Goal: Task Accomplishment & Management: Use online tool/utility

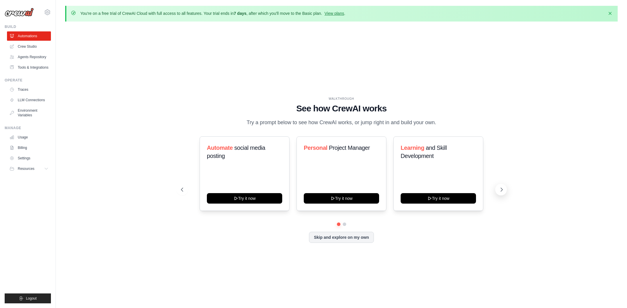
click at [499, 190] on icon at bounding box center [502, 190] width 6 height 6
click at [499, 191] on icon at bounding box center [502, 190] width 6 height 6
click at [497, 191] on button at bounding box center [501, 190] width 12 height 12
click at [498, 191] on button at bounding box center [501, 190] width 12 height 12
click at [256, 195] on button "Try it now" at bounding box center [244, 198] width 75 height 10
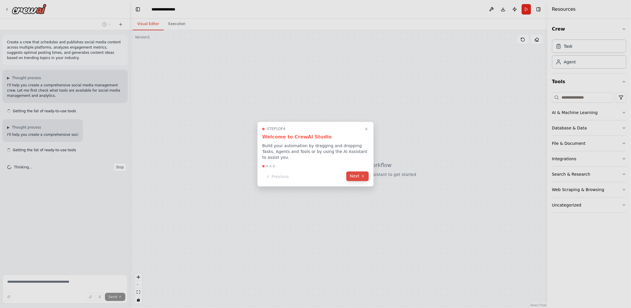
click at [356, 171] on button "Next" at bounding box center [357, 176] width 22 height 10
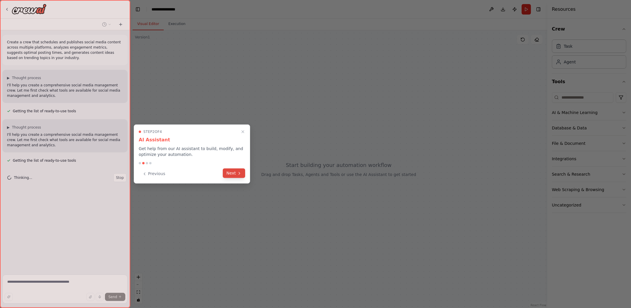
click at [240, 173] on icon at bounding box center [239, 173] width 1 height 2
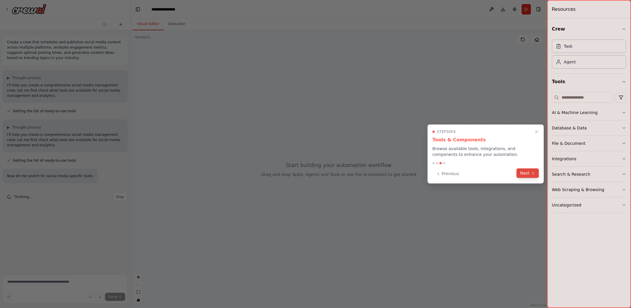
click at [525, 173] on button "Next" at bounding box center [528, 173] width 22 height 10
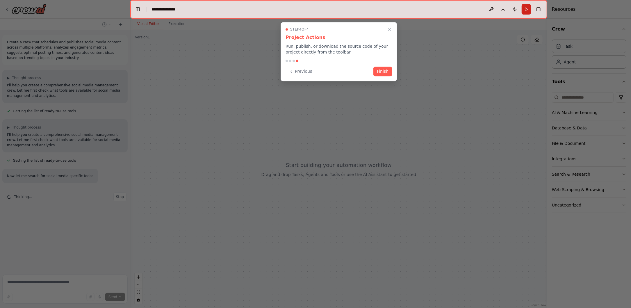
click at [366, 71] on div "Previous Finish" at bounding box center [339, 72] width 106 height 10
click at [373, 71] on div "Previous Finish" at bounding box center [339, 72] width 106 height 10
click at [378, 71] on button "Finish" at bounding box center [383, 71] width 19 height 10
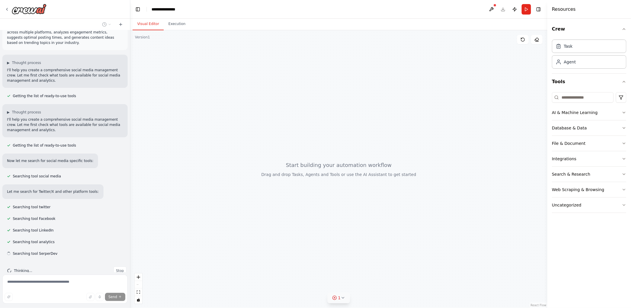
scroll to position [27, 0]
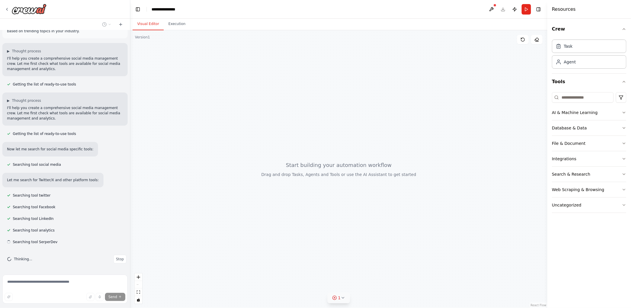
click at [335, 301] on div "1" at bounding box center [336, 298] width 8 height 6
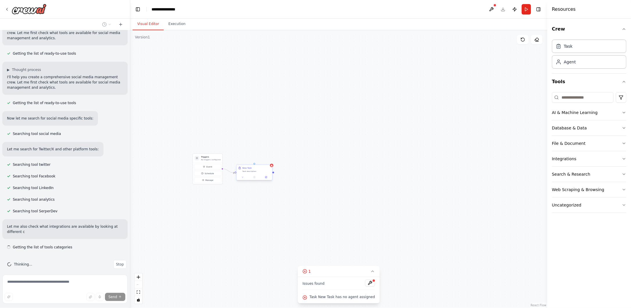
scroll to position [63, 0]
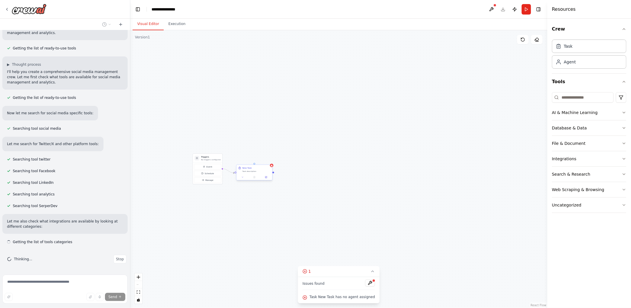
click at [261, 171] on div "Task description" at bounding box center [256, 171] width 28 height 2
click at [268, 160] on icon at bounding box center [267, 159] width 3 height 3
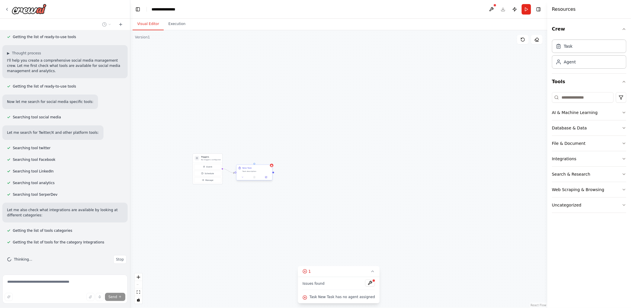
click at [265, 172] on div "Task description" at bounding box center [256, 171] width 28 height 2
click at [268, 159] on icon at bounding box center [267, 159] width 3 height 3
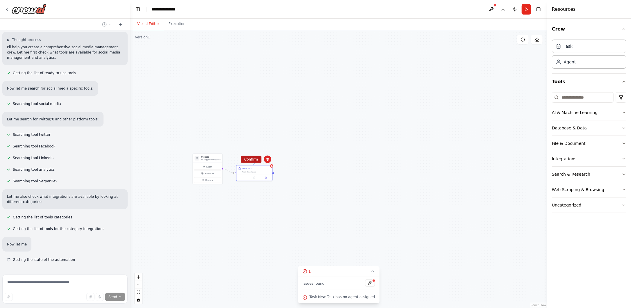
scroll to position [105, 0]
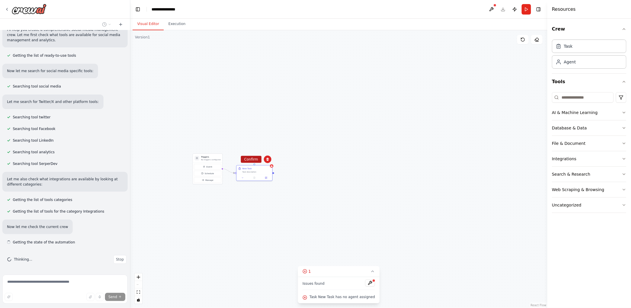
click at [252, 161] on button "Confirm" at bounding box center [251, 159] width 21 height 7
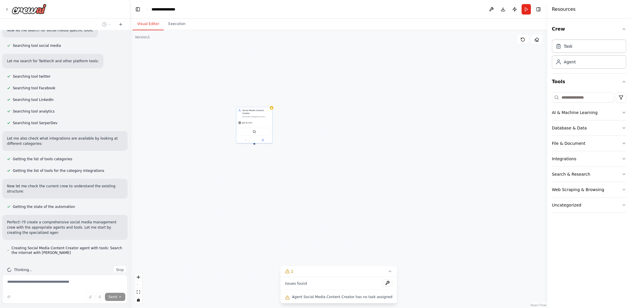
scroll to position [151, 0]
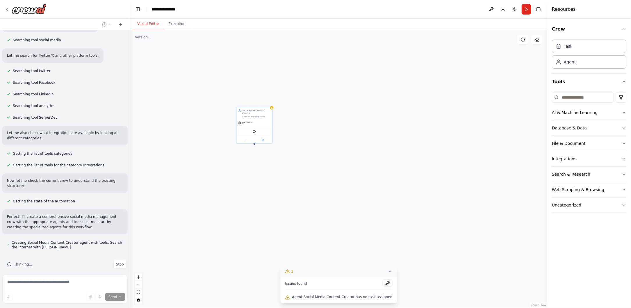
click at [388, 272] on icon at bounding box center [390, 271] width 5 height 5
drag, startPoint x: 299, startPoint y: 160, endPoint x: 430, endPoint y: 291, distance: 185.7
click at [430, 291] on div "Social Media Content Creator Generate engaging social media content ideas based…" at bounding box center [338, 169] width 417 height 278
drag, startPoint x: 319, startPoint y: 191, endPoint x: 277, endPoint y: 230, distance: 57.0
click at [277, 230] on div "Social Media Content Creator Generate engaging social media content ideas based…" at bounding box center [338, 169] width 417 height 278
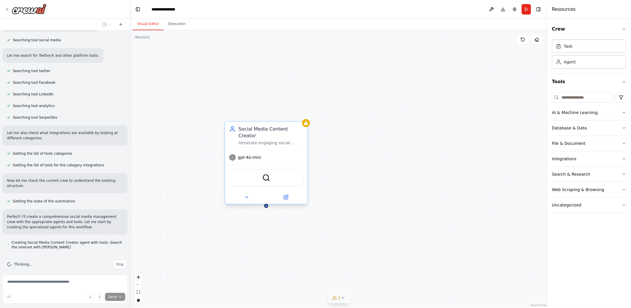
click at [255, 169] on div "SerperDevTool" at bounding box center [266, 177] width 74 height 17
click at [257, 169] on div "SerperDevTool" at bounding box center [266, 177] width 74 height 17
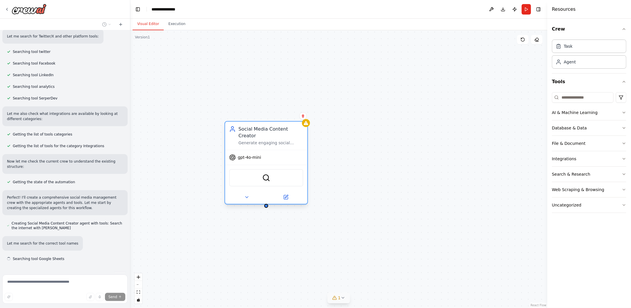
scroll to position [182, 0]
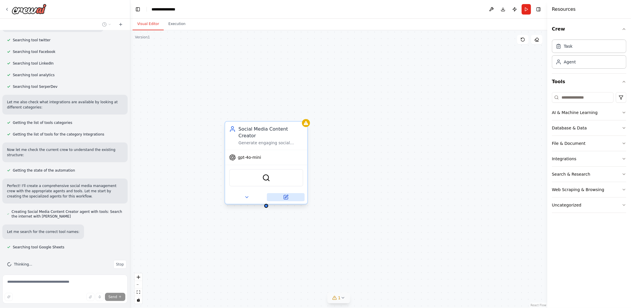
click at [292, 193] on button at bounding box center [286, 197] width 38 height 8
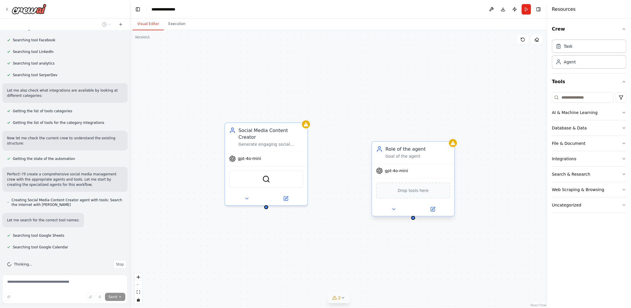
click at [438, 157] on div "Goal of the agent" at bounding box center [418, 156] width 65 height 5
click at [450, 138] on button at bounding box center [451, 136] width 8 height 8
click at [431, 139] on button "Confirm" at bounding box center [433, 136] width 21 height 7
click at [301, 131] on div "Social Media Content Creator" at bounding box center [271, 132] width 65 height 13
click at [303, 119] on button at bounding box center [303, 116] width 8 height 8
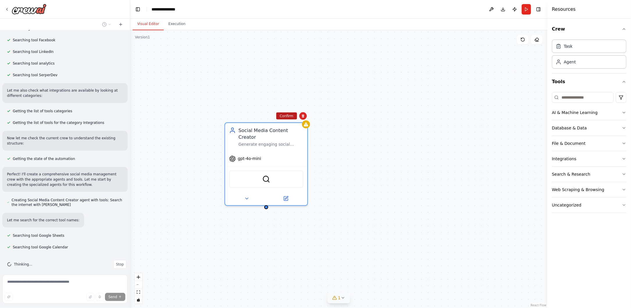
click at [284, 118] on button "Confirm" at bounding box center [286, 116] width 21 height 7
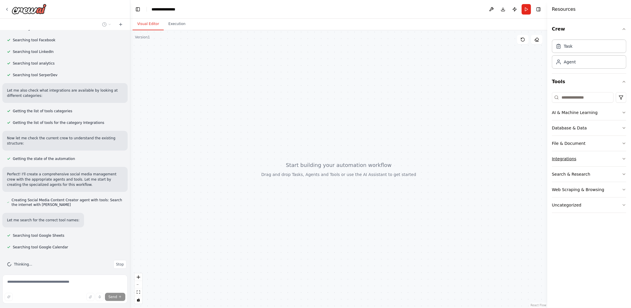
click at [574, 161] on div "Integrations" at bounding box center [564, 159] width 24 height 6
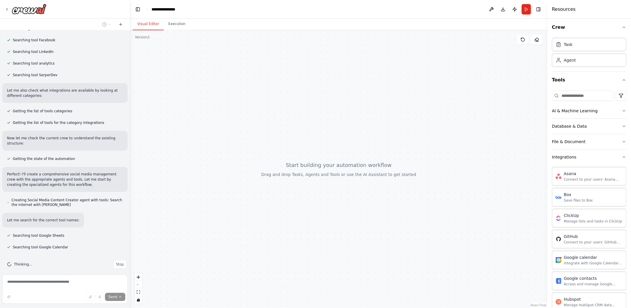
scroll to position [0, 0]
click at [588, 131] on button "Database & Data" at bounding box center [589, 127] width 74 height 15
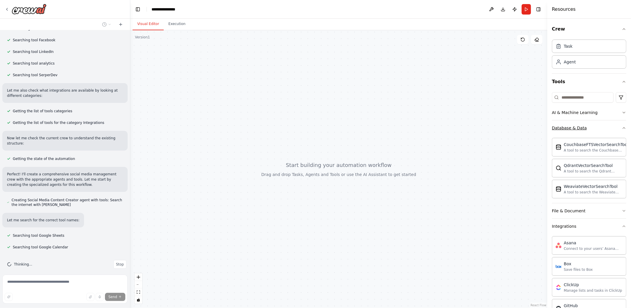
click at [588, 130] on button "Database & Data" at bounding box center [589, 127] width 74 height 15
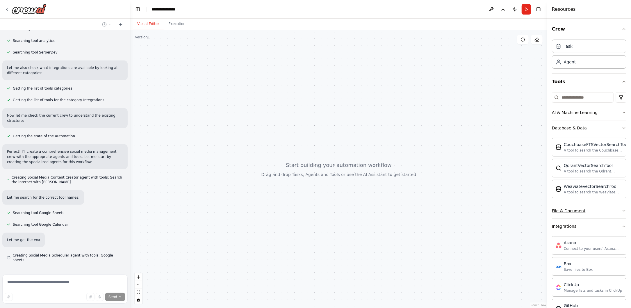
scroll to position [225, 0]
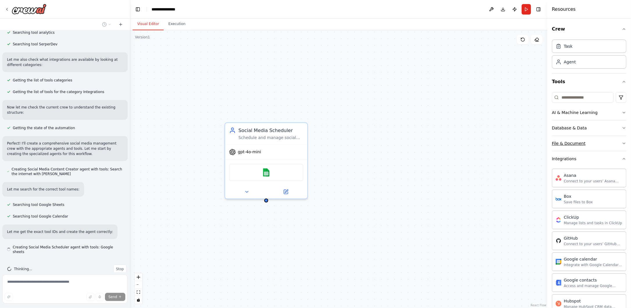
click at [589, 141] on button "File & Document" at bounding box center [589, 143] width 74 height 15
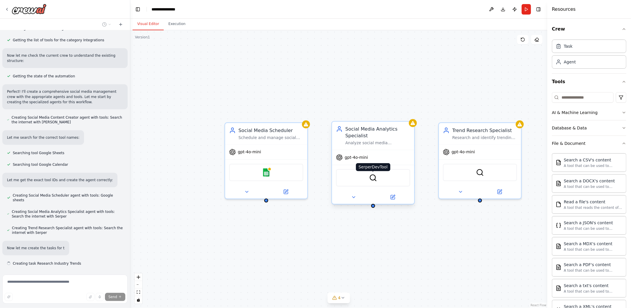
scroll to position [288, 0]
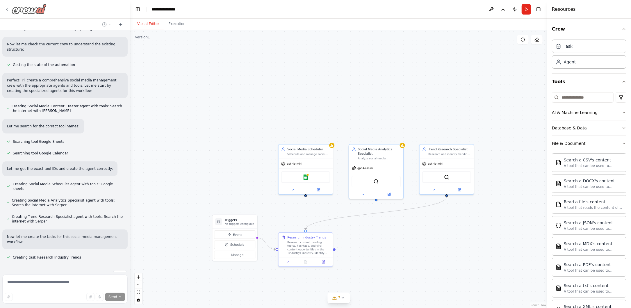
click at [6, 6] on div at bounding box center [26, 9] width 42 height 10
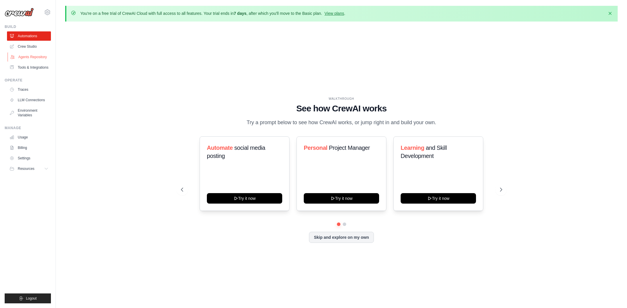
click at [40, 55] on link "Agents Repository" at bounding box center [30, 56] width 44 height 9
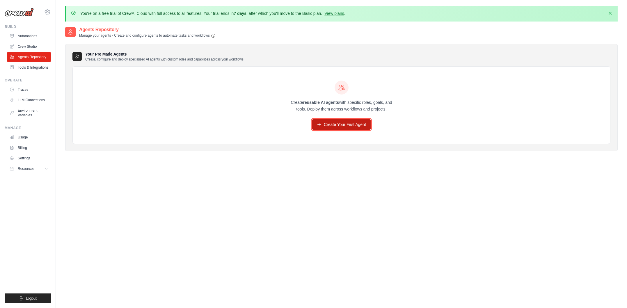
click at [338, 125] on link "Create Your First Agent" at bounding box center [341, 124] width 58 height 10
click at [37, 68] on link "Tools & Integrations" at bounding box center [30, 67] width 44 height 9
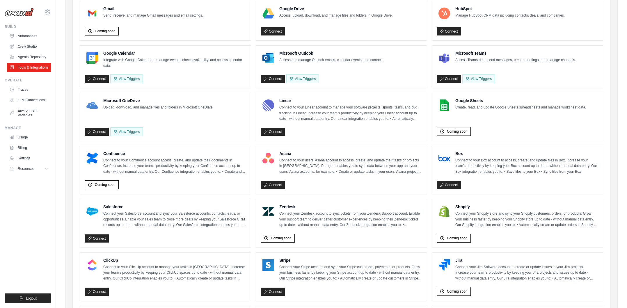
scroll to position [37, 0]
